Goal: Information Seeking & Learning: Learn about a topic

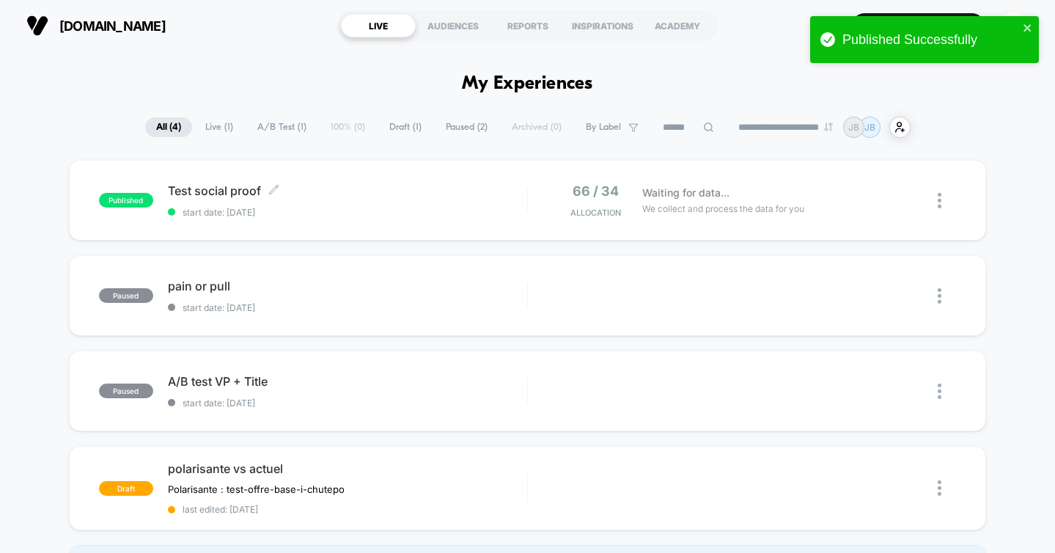
click at [372, 199] on div "Test social proof Click to edit experience details Click to edit experience det…" at bounding box center [347, 200] width 359 height 34
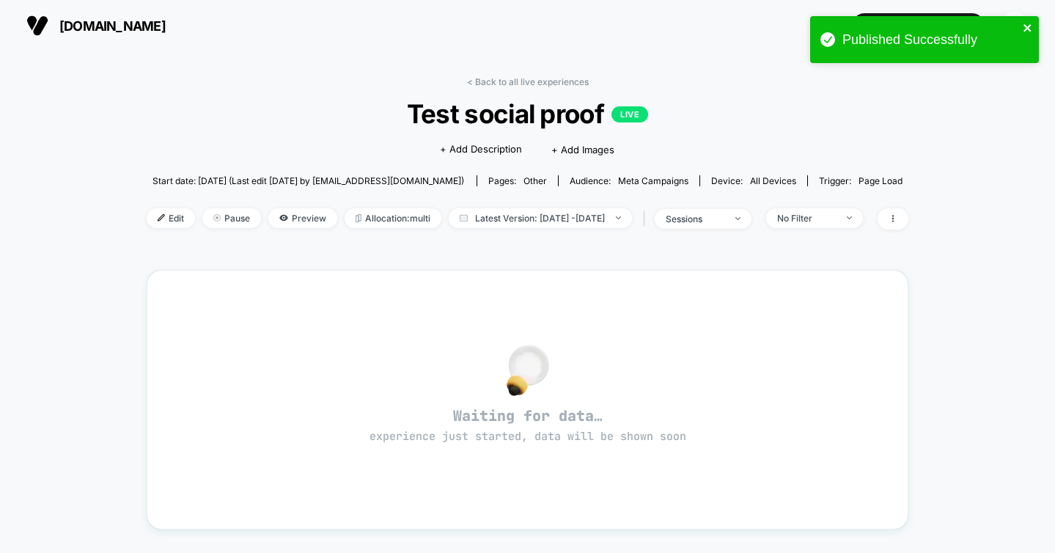
click at [1029, 23] on icon "close" at bounding box center [1028, 28] width 10 height 12
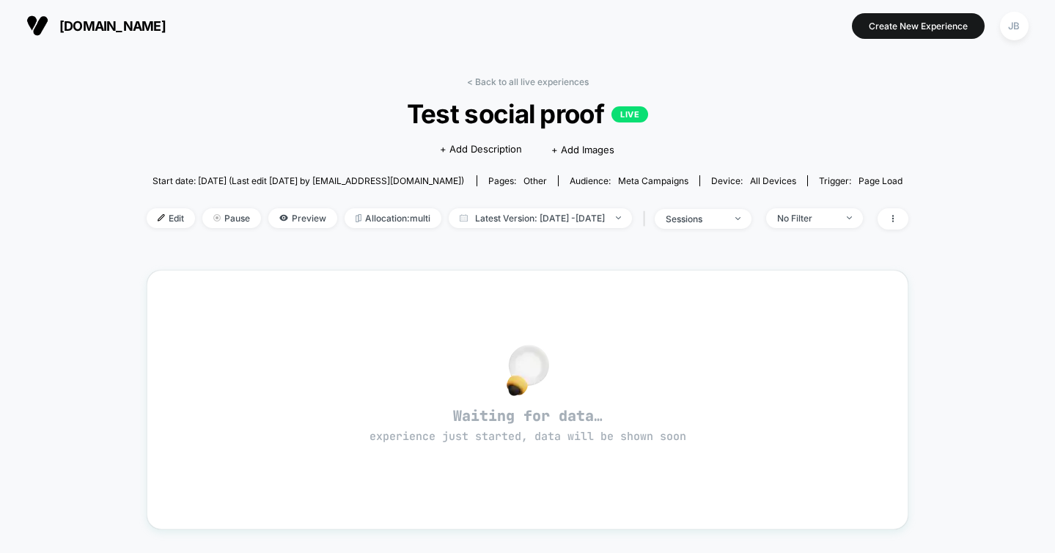
click at [54, 337] on div "< Back to all live experiences Test social proof LIVE Click to edit experience …" at bounding box center [527, 441] width 1055 height 780
click at [84, 279] on div "< Back to all live experiences Test social proof LIVE Click to edit experience …" at bounding box center [527, 441] width 1055 height 780
